Goal: Task Accomplishment & Management: Complete application form

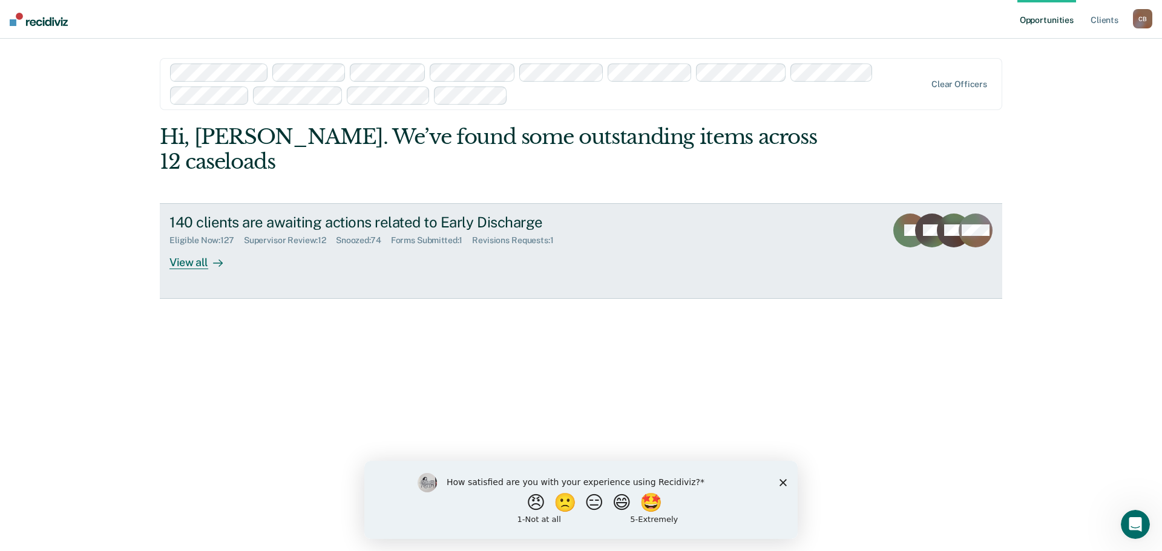
click at [297, 235] on div "Supervisor Review : 12" at bounding box center [290, 240] width 92 height 10
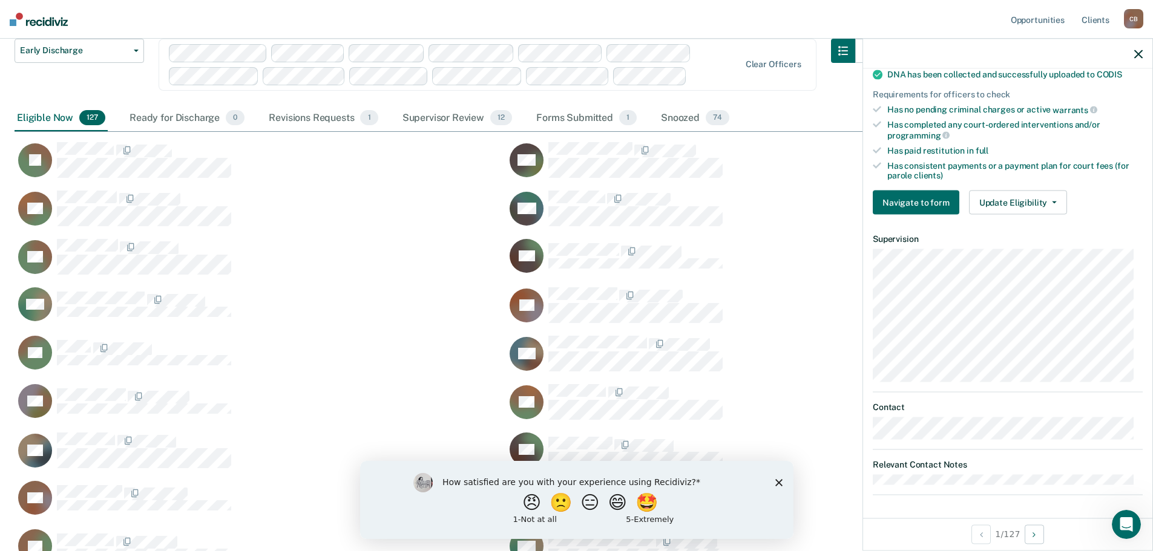
scroll to position [121, 0]
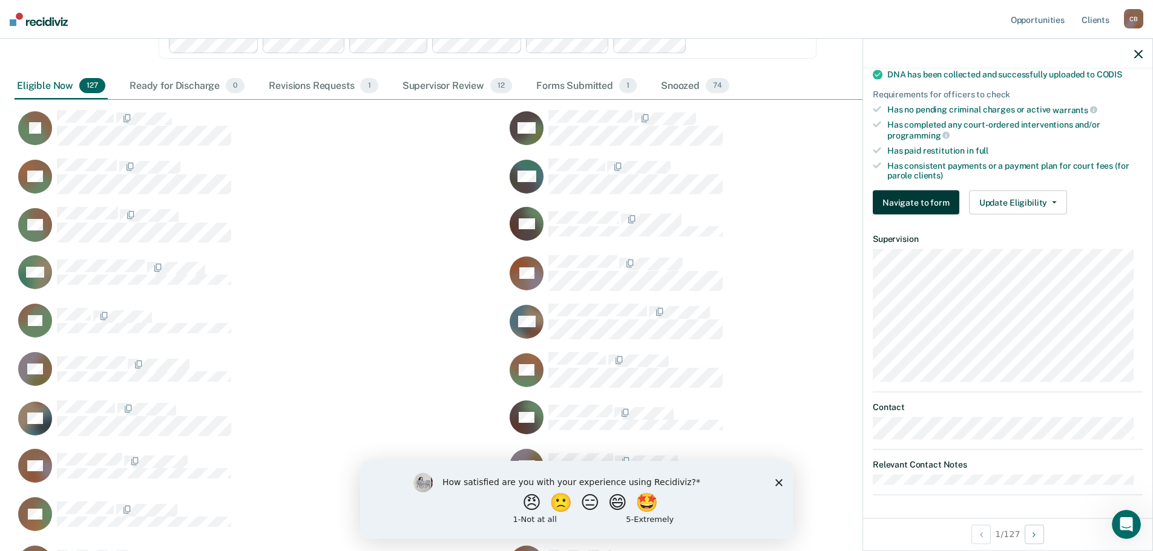
click at [926, 207] on button "Navigate to form" at bounding box center [916, 203] width 87 height 24
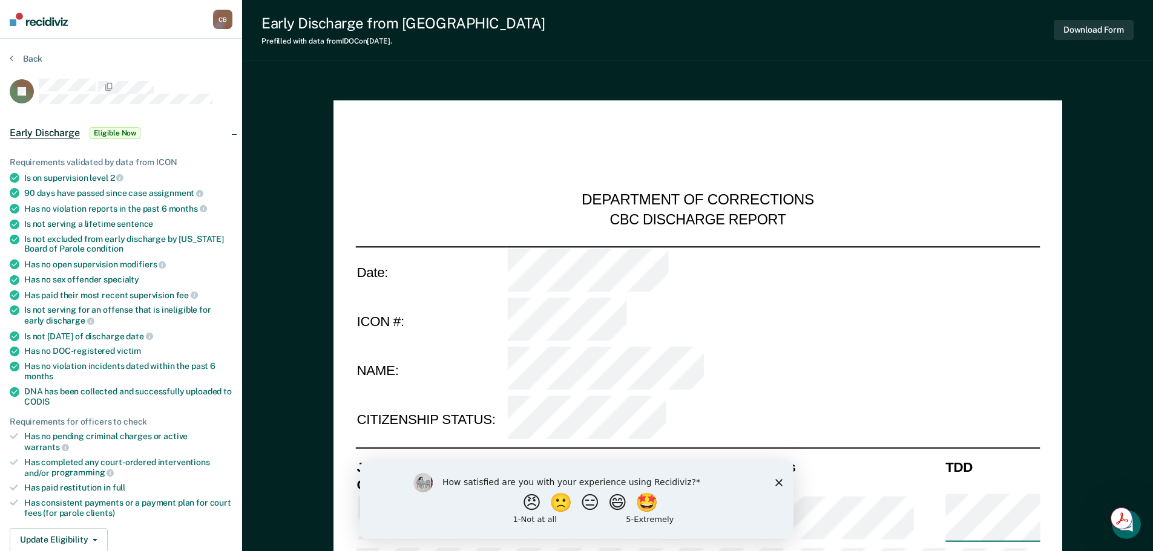
type textarea "x"
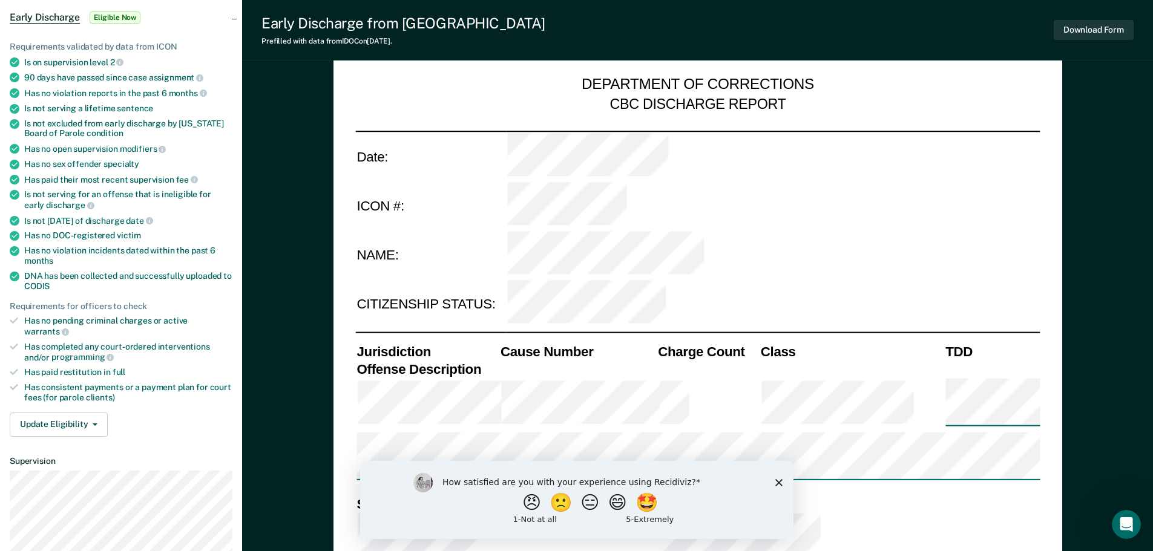
scroll to position [121, 0]
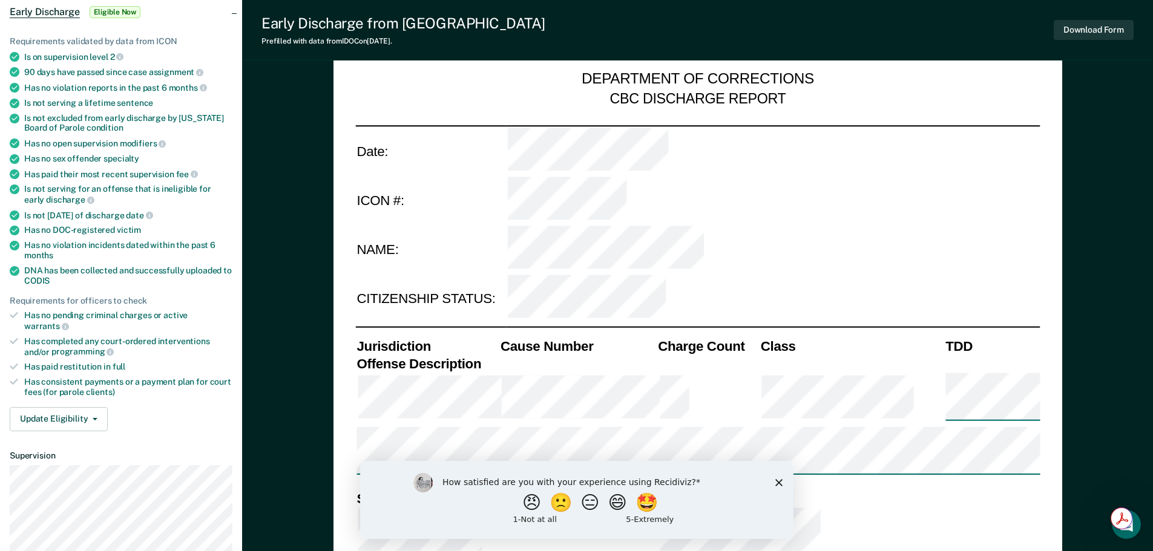
click at [781, 482] on icon "Close survey" at bounding box center [778, 482] width 7 height 7
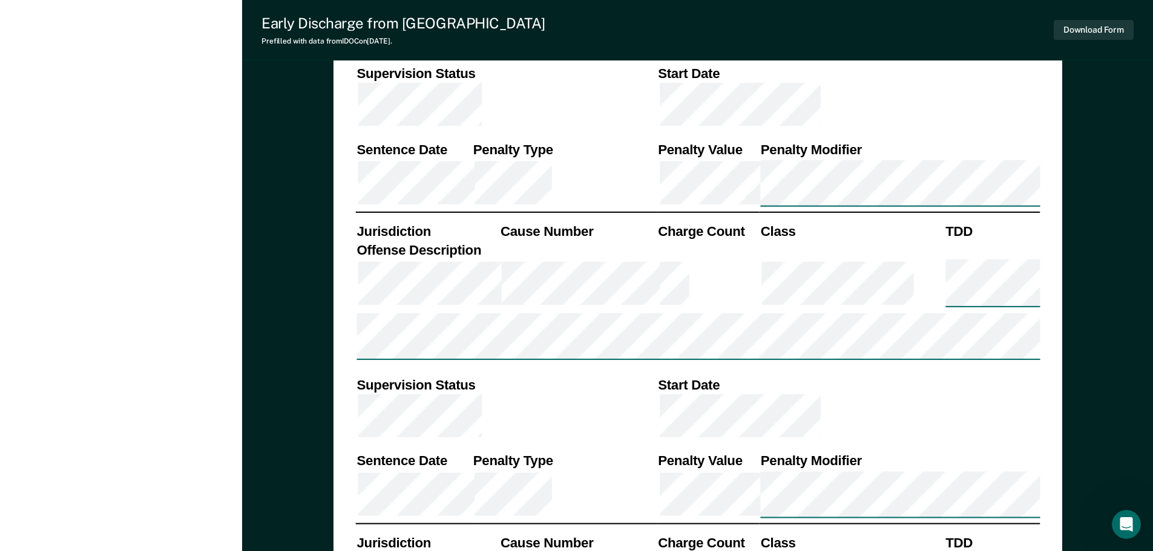
scroll to position [1819, 0]
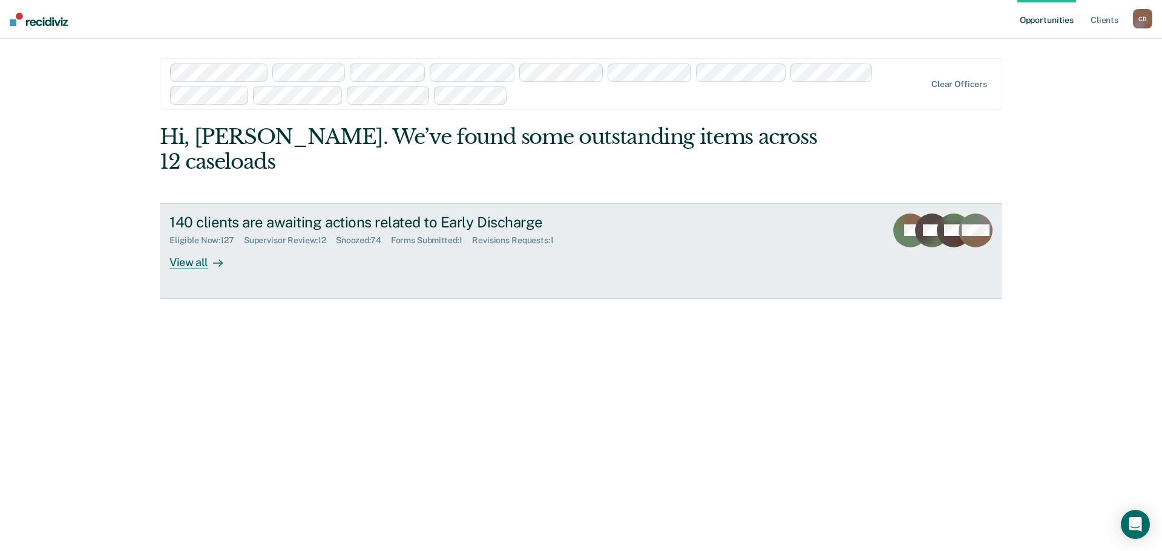
click at [305, 235] on div "Supervisor Review : 12" at bounding box center [290, 240] width 92 height 10
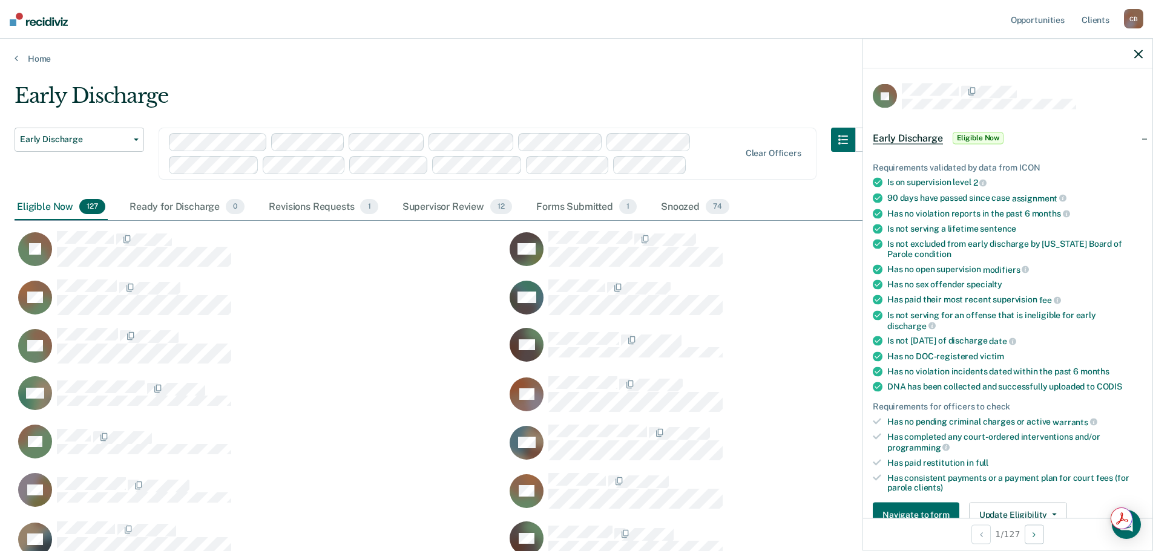
click at [901, 137] on span "Early Discharge" at bounding box center [908, 138] width 70 height 12
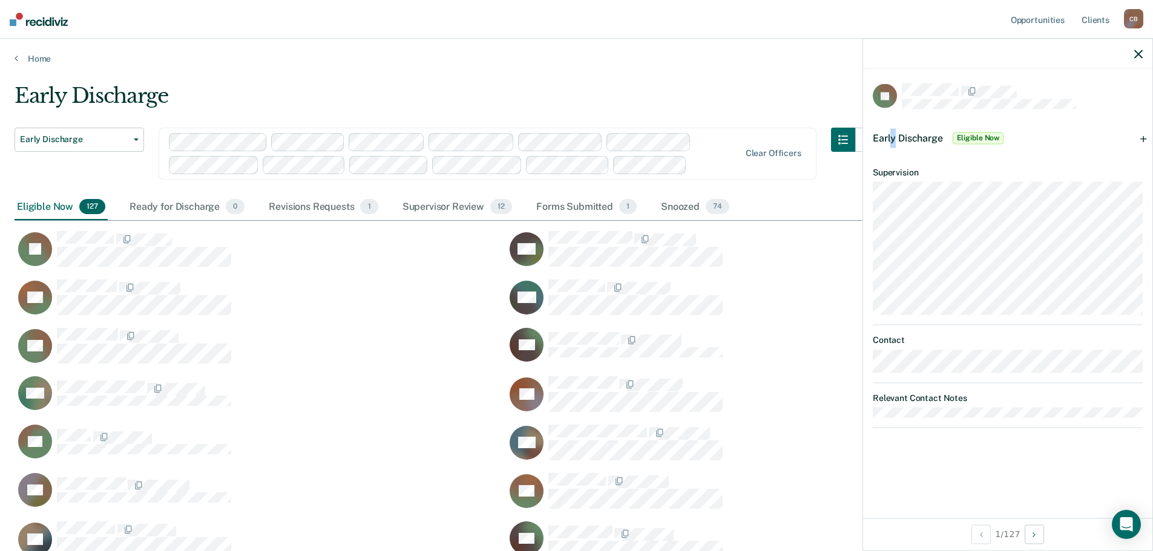
click at [893, 136] on span "Early Discharge" at bounding box center [908, 138] width 70 height 12
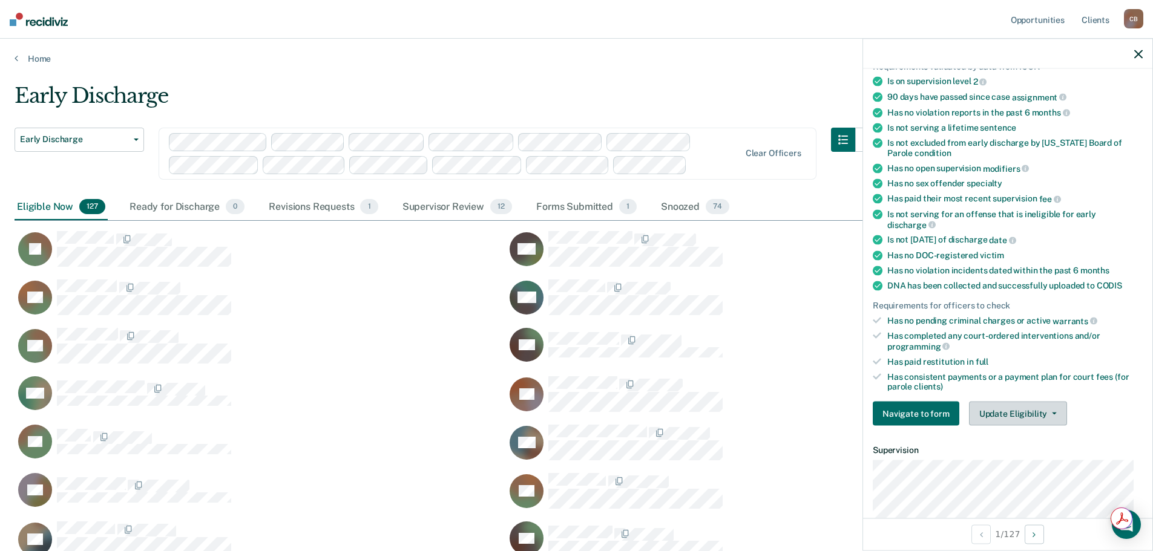
scroll to position [121, 0]
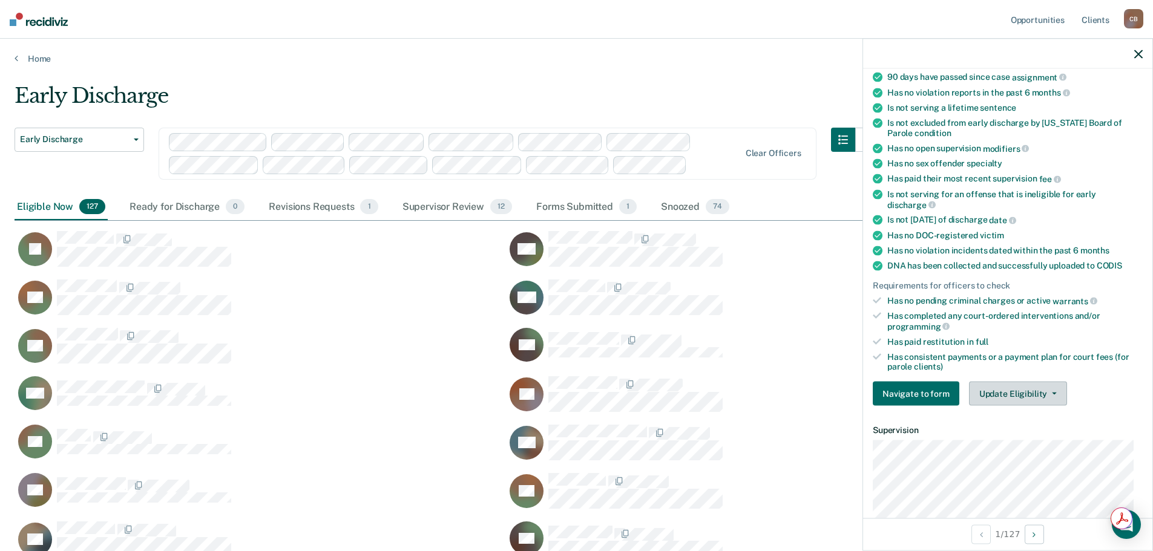
click at [1048, 394] on button "Update Eligibility" at bounding box center [1018, 394] width 98 height 24
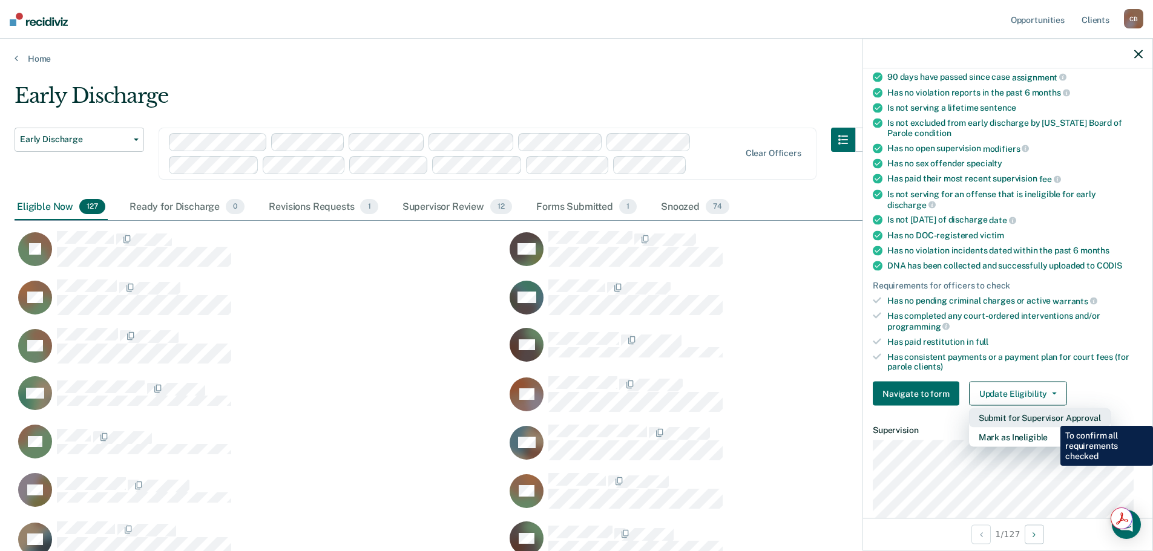
click at [1051, 417] on button "Submit for Supervisor Approval" at bounding box center [1040, 418] width 142 height 19
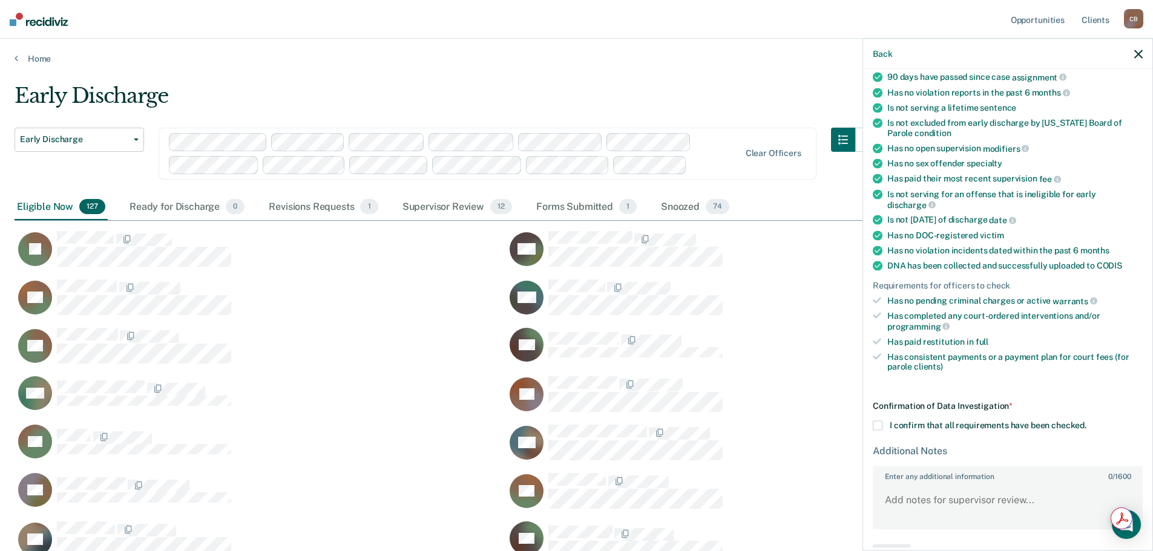
click at [878, 426] on span at bounding box center [878, 426] width 10 height 10
click at [1087, 421] on input "I confirm that all requirements have been checked." at bounding box center [1087, 421] width 0 height 0
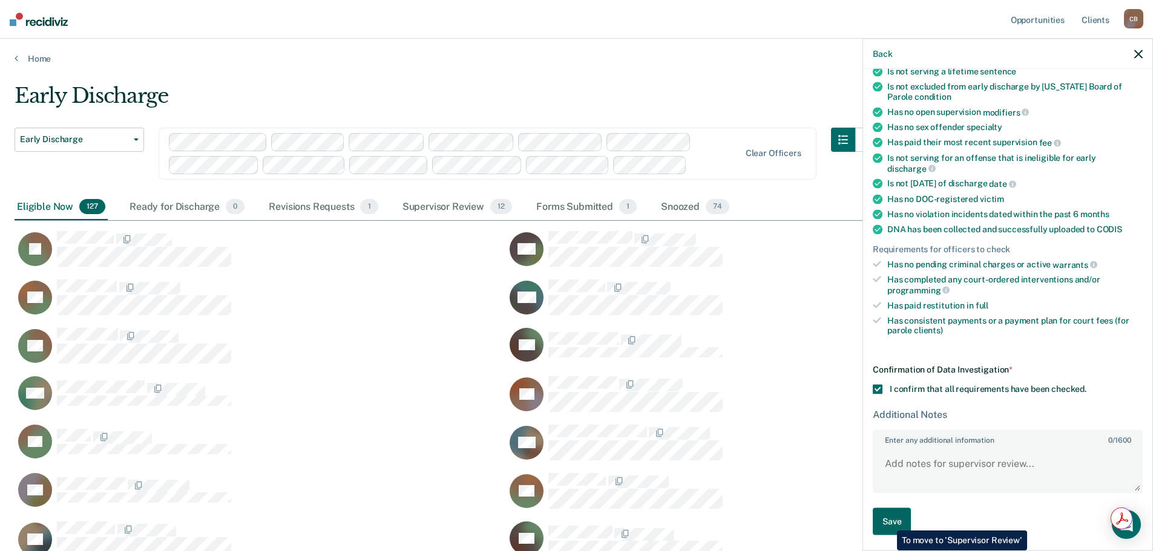
click at [888, 522] on button "Save" at bounding box center [892, 521] width 38 height 27
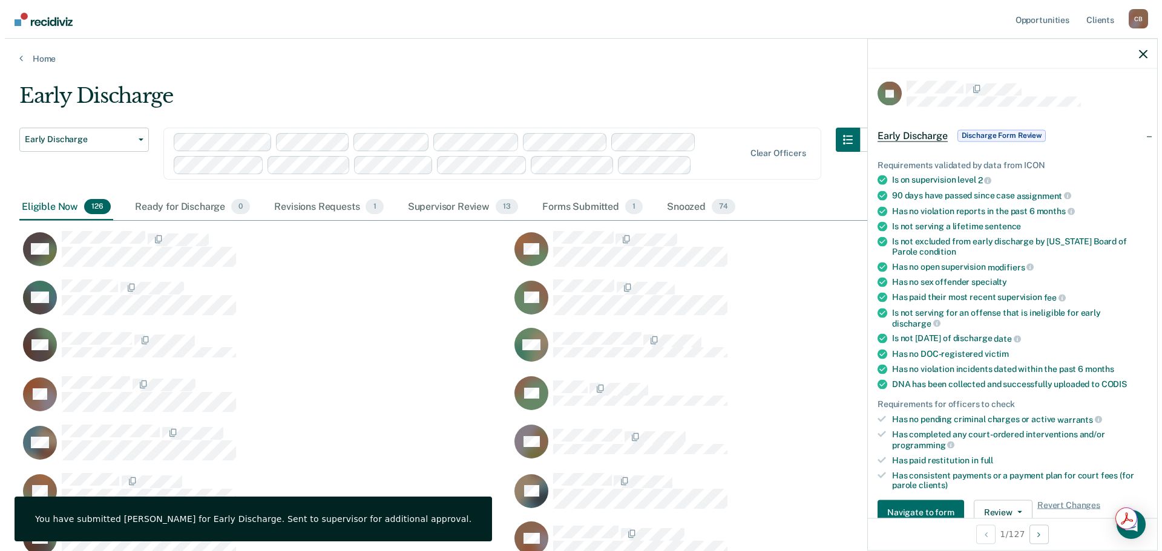
scroll to position [0, 0]
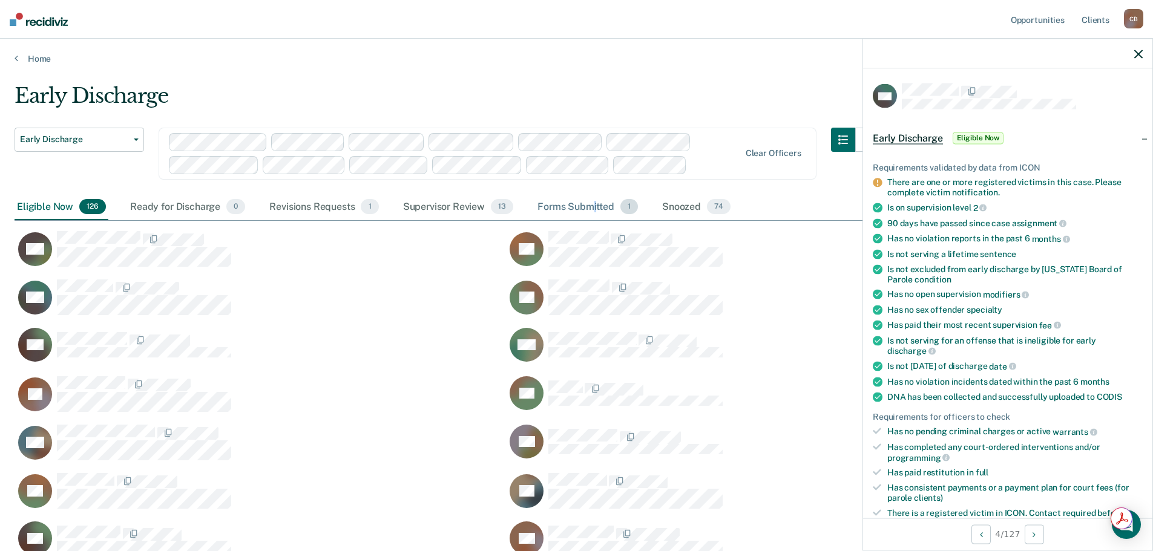
click at [596, 209] on div "Forms Submitted 1" at bounding box center [587, 207] width 105 height 27
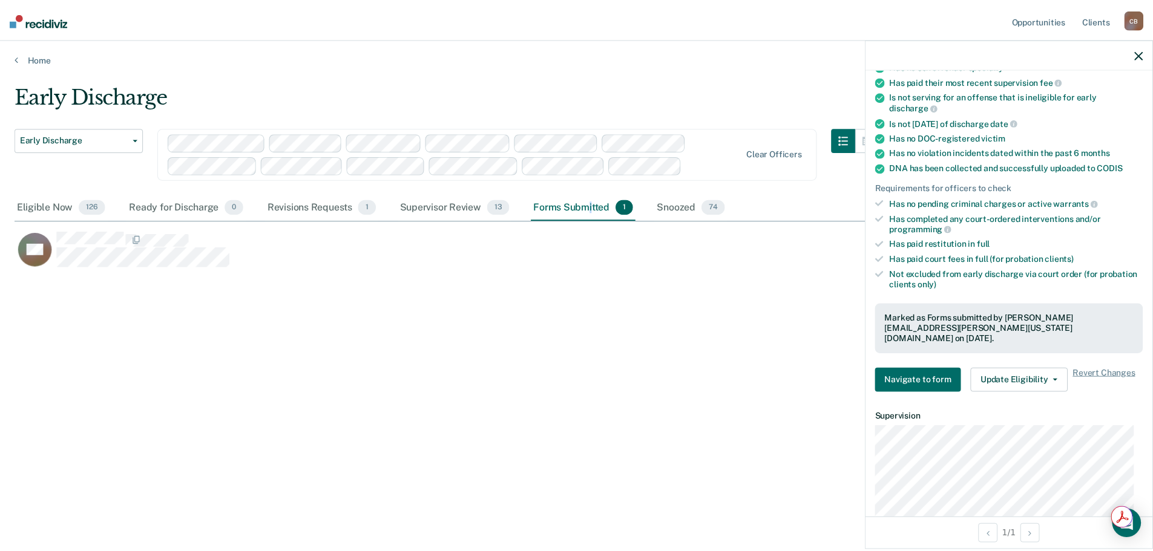
scroll to position [182, 0]
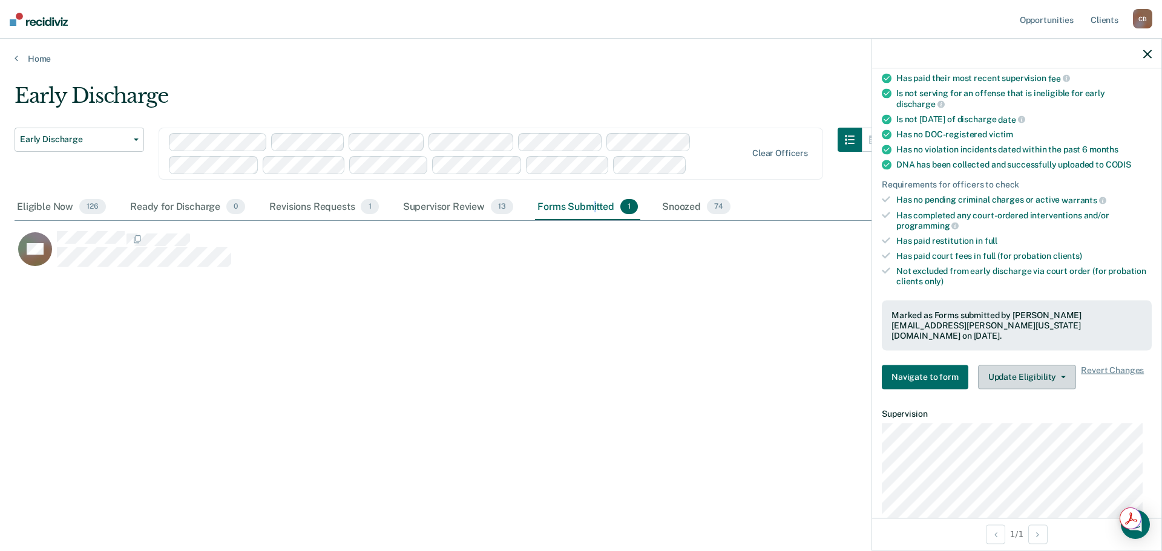
click at [1057, 376] on span "button" at bounding box center [1061, 377] width 10 height 2
click at [655, 357] on div "Early Discharge Early Discharge Early Discharge Clear officers Eligible Now 126…" at bounding box center [581, 272] width 1133 height 377
click at [317, 208] on div "Revisions Requests 1" at bounding box center [324, 207] width 114 height 27
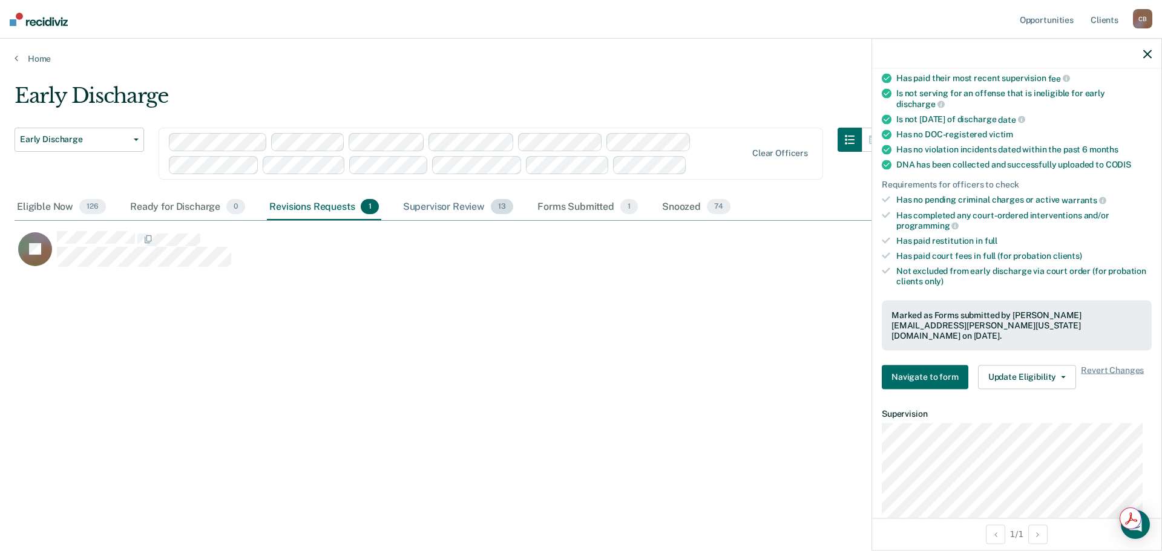
click at [460, 211] on div "Supervisor Review 13" at bounding box center [458, 207] width 115 height 27
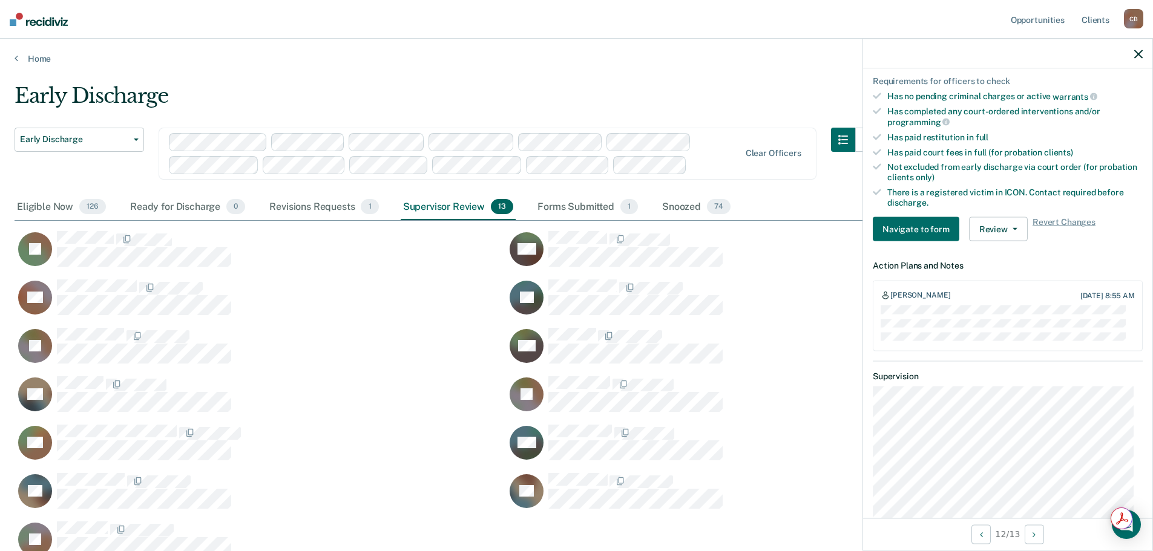
scroll to position [242, 0]
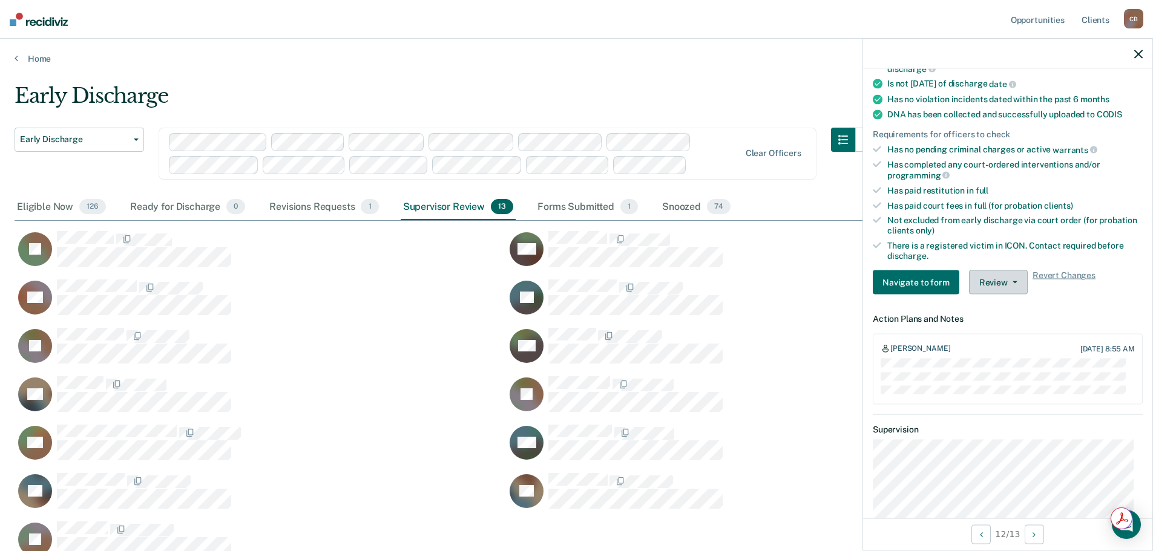
click at [1013, 281] on icon "button" at bounding box center [1015, 282] width 5 height 2
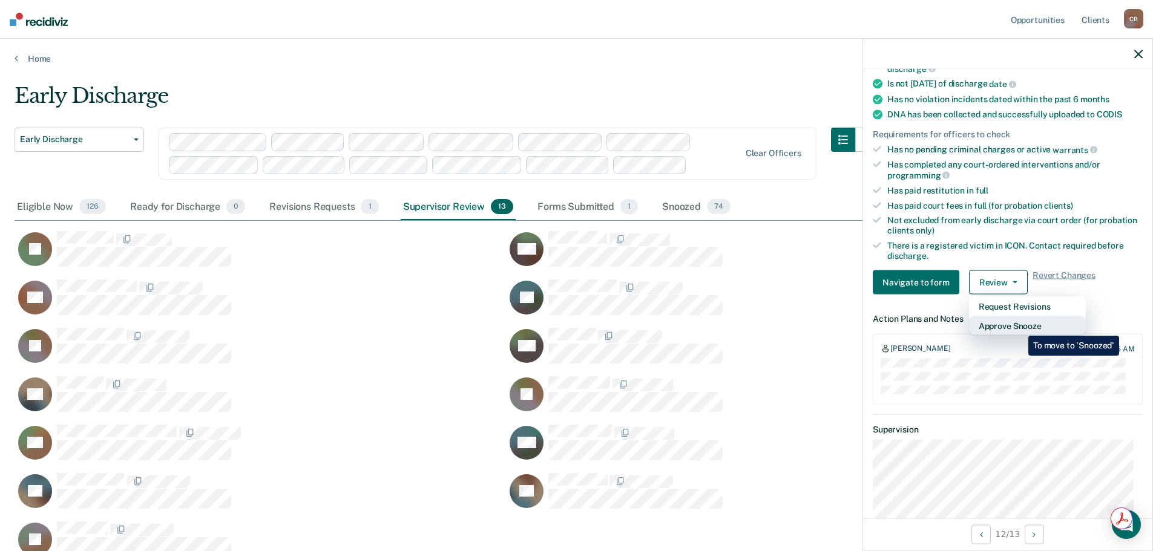
click at [1019, 327] on button "Approve Snooze" at bounding box center [1027, 326] width 117 height 19
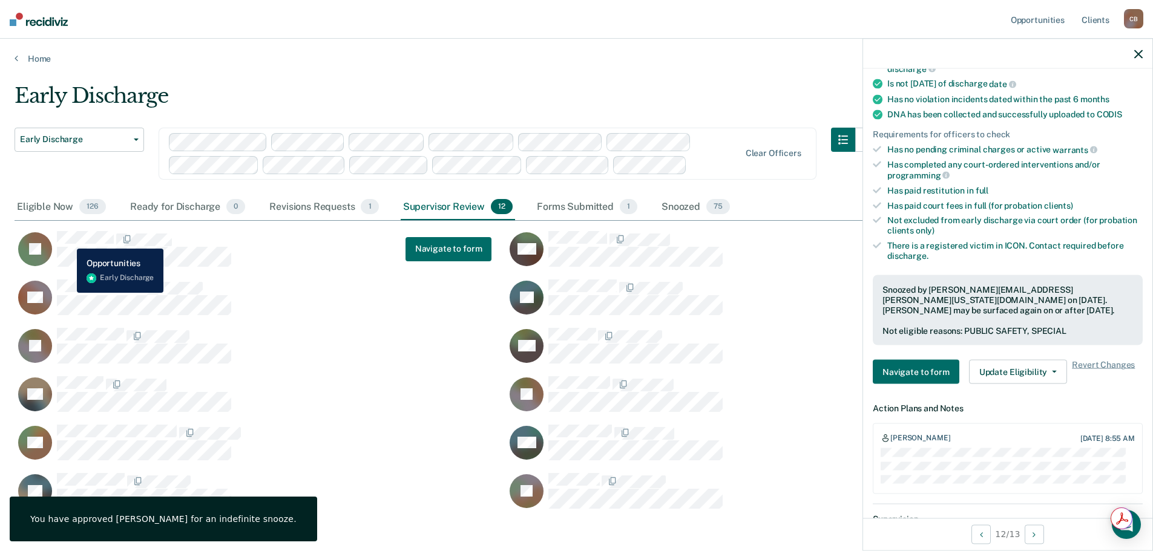
scroll to position [257, 0]
